Goal: Task Accomplishment & Management: Use online tool/utility

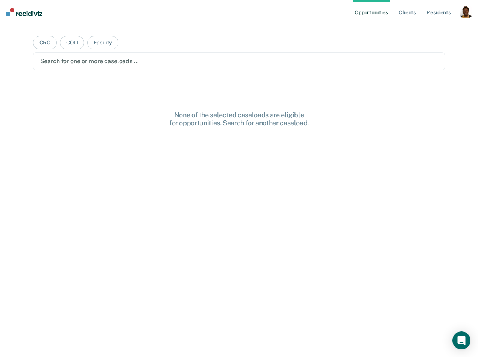
click at [471, 17] on div "button" at bounding box center [466, 12] width 12 height 12
click at [420, 27] on link "Profile" at bounding box center [436, 30] width 61 height 6
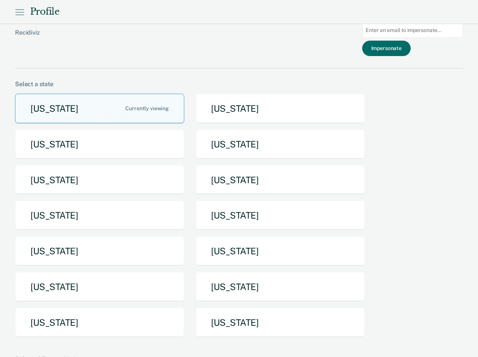
click at [111, 328] on button "[US_STATE]" at bounding box center [99, 323] width 169 height 30
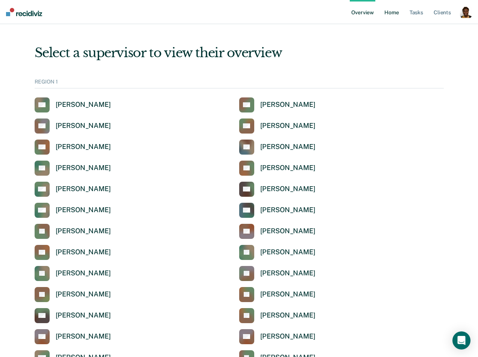
click at [386, 11] on link "Home" at bounding box center [391, 12] width 17 height 24
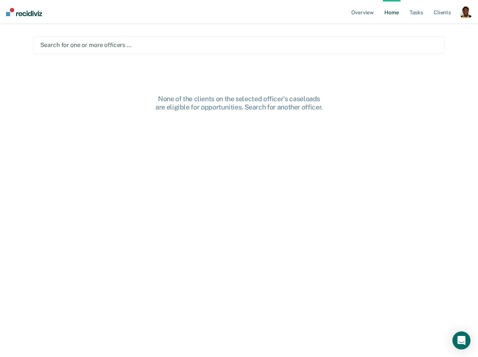
click at [149, 49] on div at bounding box center [239, 45] width 398 height 9
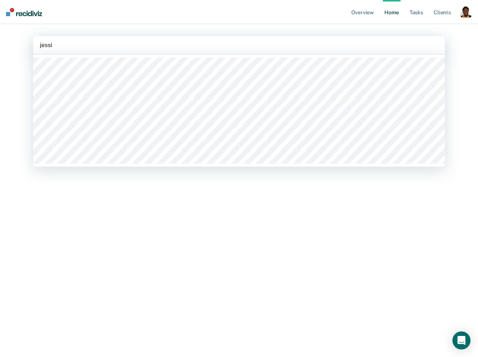
type input "jessic"
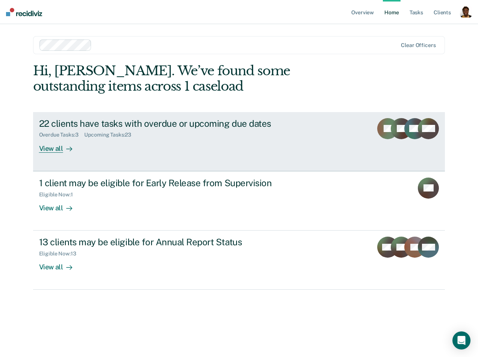
click at [69, 152] on div at bounding box center [67, 148] width 9 height 9
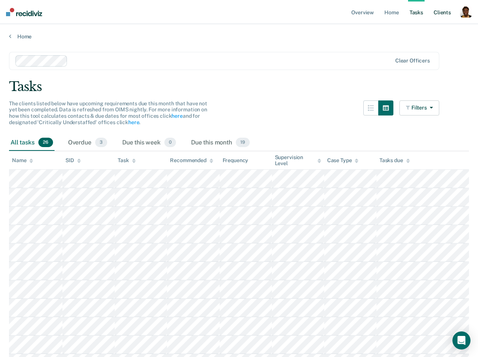
click at [444, 16] on link "Client s" at bounding box center [442, 12] width 20 height 24
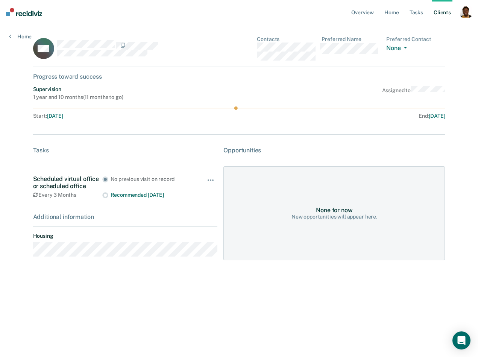
click at [163, 43] on div at bounding box center [137, 45] width 161 height 10
click at [319, 10] on nav "Overview Home Tasks Client s Profile How it works Log Out" at bounding box center [239, 12] width 478 height 24
click at [113, 45] on div "MA" at bounding box center [125, 48] width 185 height 24
drag, startPoint x: 31, startPoint y: 180, endPoint x: 90, endPoint y: 184, distance: 58.5
click at [90, 184] on main "MA Contacts Preferred Name Preferred Contact None Call Text Email None Progress…" at bounding box center [239, 181] width 431 height 315
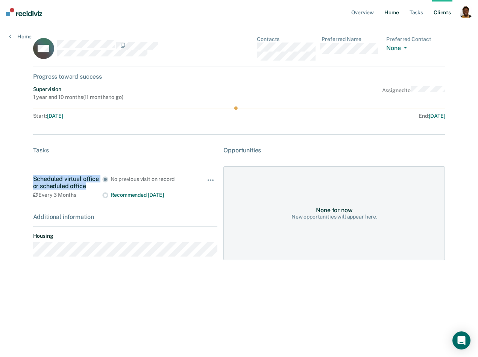
copy div "Scheduled virtual office or scheduled office"
click at [469, 11] on div "button" at bounding box center [466, 12] width 12 height 12
click at [432, 29] on link "Profile" at bounding box center [436, 30] width 61 height 6
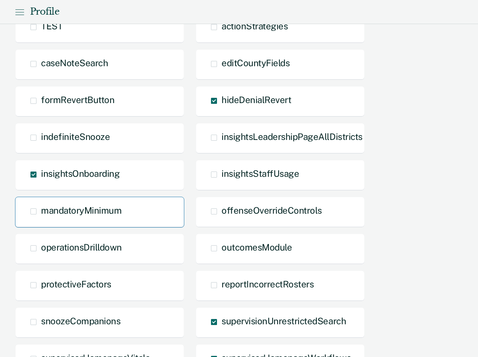
scroll to position [364, 0]
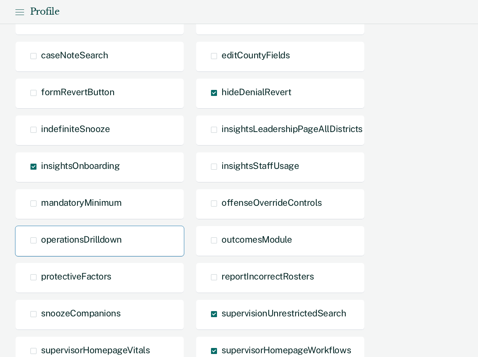
click at [88, 245] on div "operationsDrilldown" at bounding box center [99, 241] width 169 height 31
click at [73, 238] on span "operationsDrilldown" at bounding box center [81, 239] width 81 height 11
click at [41, 246] on input "operationsDrilldown" at bounding box center [41, 246] width 0 height 0
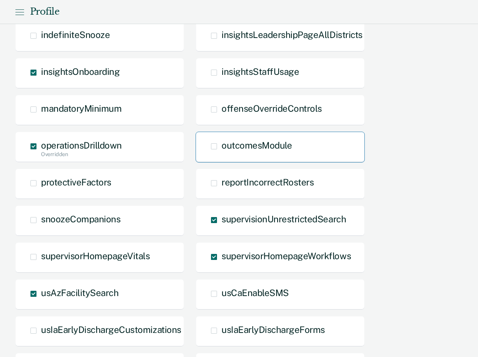
scroll to position [548, 0]
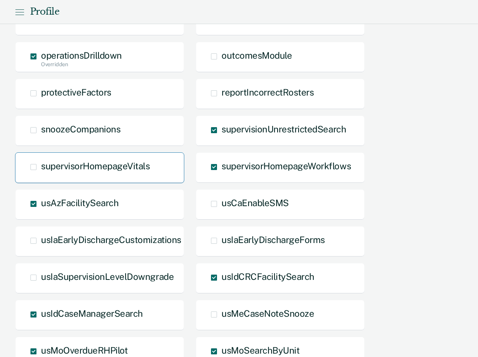
click at [85, 176] on div "supervisorHomepageVitals" at bounding box center [99, 167] width 169 height 31
click at [70, 169] on span "supervisorHomepageVitals" at bounding box center [95, 166] width 109 height 11
click at [41, 173] on input "supervisorHomepageVitals" at bounding box center [41, 173] width 0 height 0
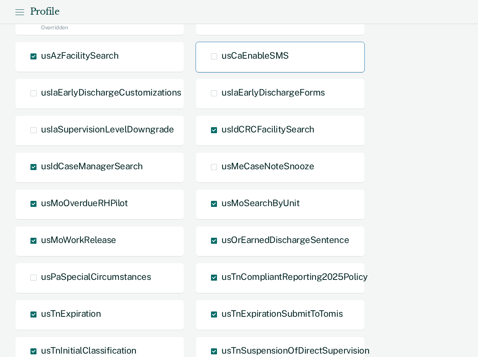
scroll to position [848, 0]
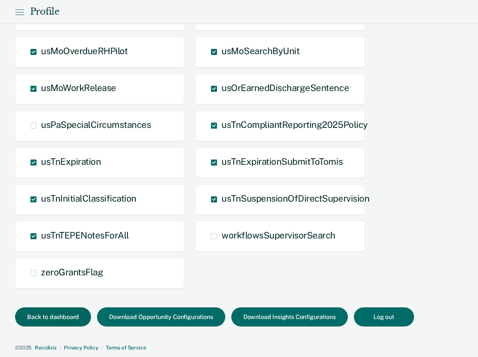
click at [52, 315] on button "Back to dashboard" at bounding box center [53, 316] width 76 height 19
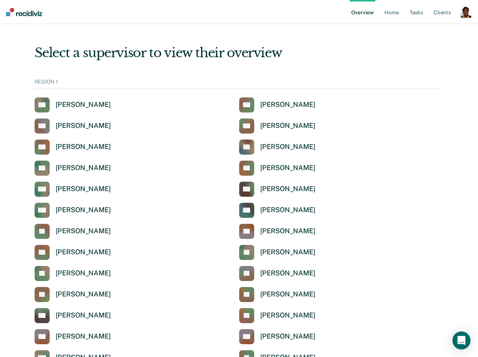
click at [348, 46] on div "Select a supervisor to view their overview" at bounding box center [239, 52] width 409 height 15
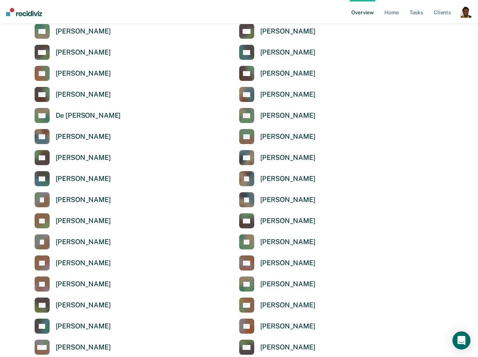
click at [463, 12] on div "button" at bounding box center [466, 12] width 12 height 12
click at [431, 27] on link "Profile" at bounding box center [436, 30] width 61 height 6
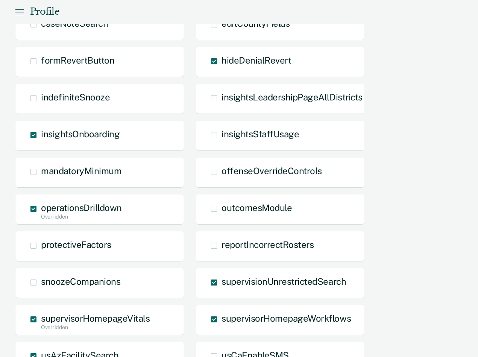
scroll to position [40, 0]
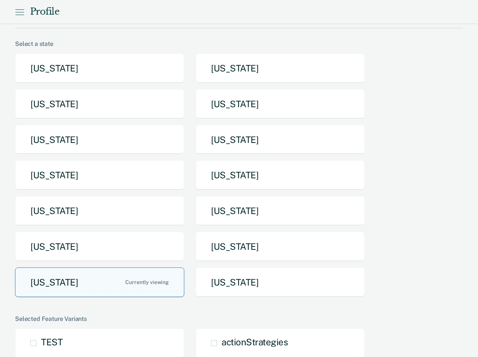
click at [78, 291] on button "[US_STATE]" at bounding box center [99, 283] width 169 height 30
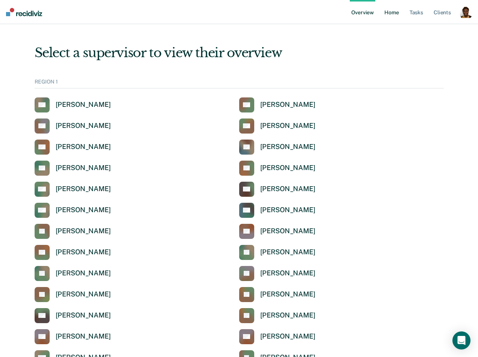
click at [386, 8] on link "Home" at bounding box center [391, 12] width 17 height 24
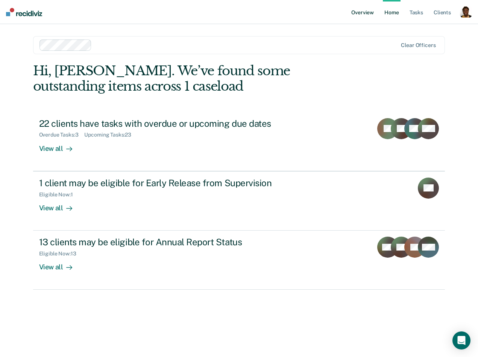
click at [366, 14] on link "Overview" at bounding box center [363, 12] width 26 height 24
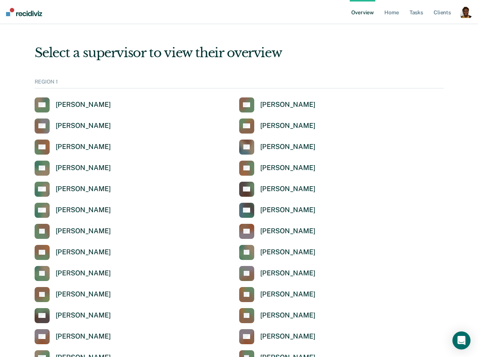
scroll to position [1378, 0]
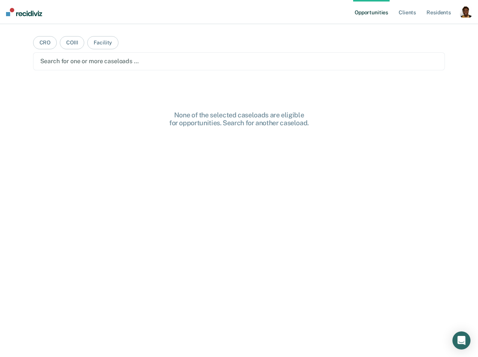
drag, startPoint x: 468, startPoint y: 10, endPoint x: 441, endPoint y: 25, distance: 31.2
click at [468, 10] on div "button" at bounding box center [466, 12] width 12 height 12
click at [432, 30] on link "Profile" at bounding box center [436, 30] width 61 height 6
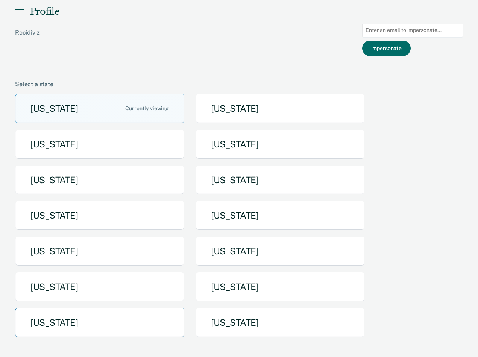
scroll to position [11, 0]
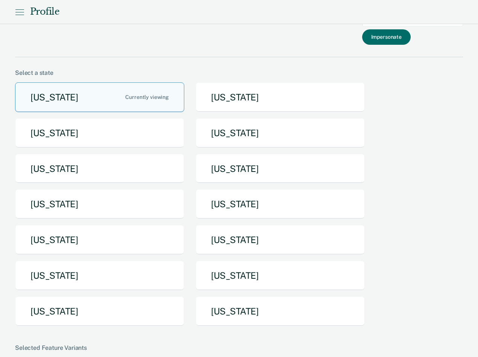
click at [41, 312] on button "[US_STATE]" at bounding box center [99, 312] width 169 height 30
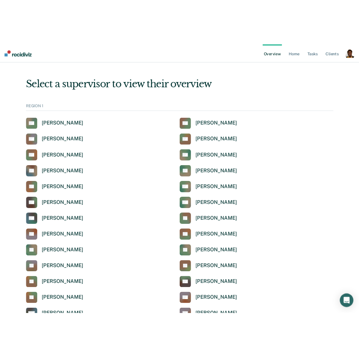
scroll to position [1400, 0]
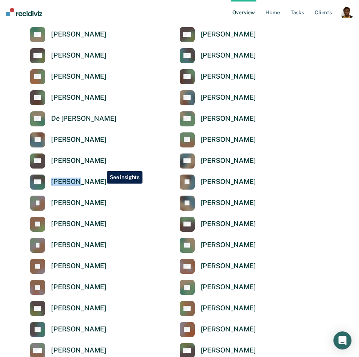
click at [346, 13] on div "button" at bounding box center [347, 12] width 12 height 12
click at [299, 11] on link "Tasks" at bounding box center [297, 12] width 17 height 24
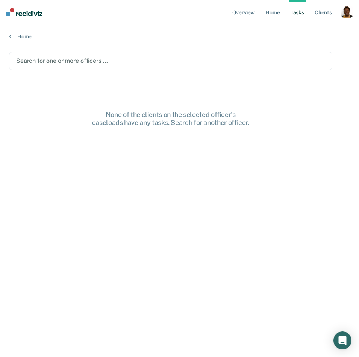
click at [111, 56] on div at bounding box center [170, 60] width 309 height 9
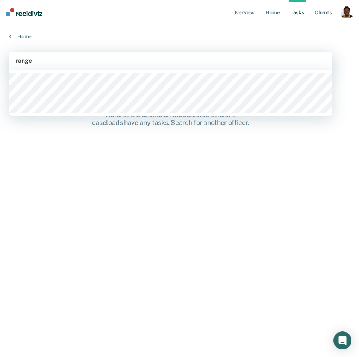
type input "[PERSON_NAME]"
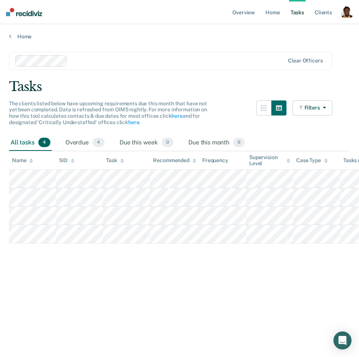
click at [211, 60] on div at bounding box center [177, 60] width 214 height 9
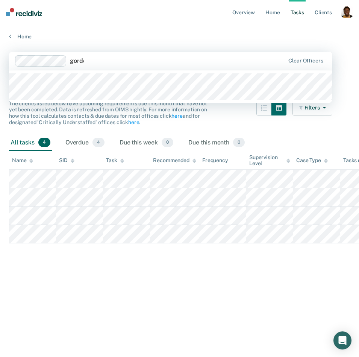
type input "[PERSON_NAME]"
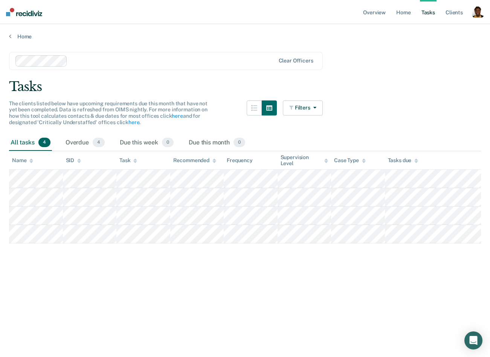
click at [88, 65] on div at bounding box center [172, 60] width 204 height 9
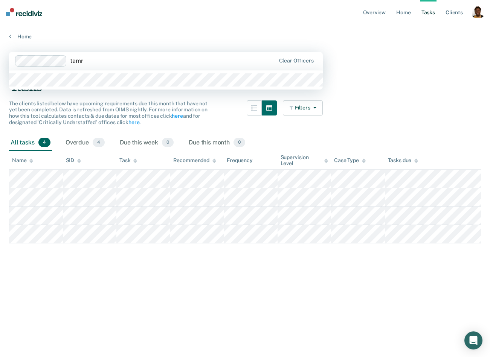
type input "[PERSON_NAME]"
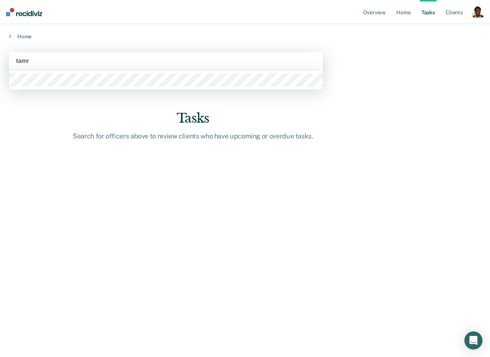
type input "[PERSON_NAME]"
